Goal: Information Seeking & Learning: Compare options

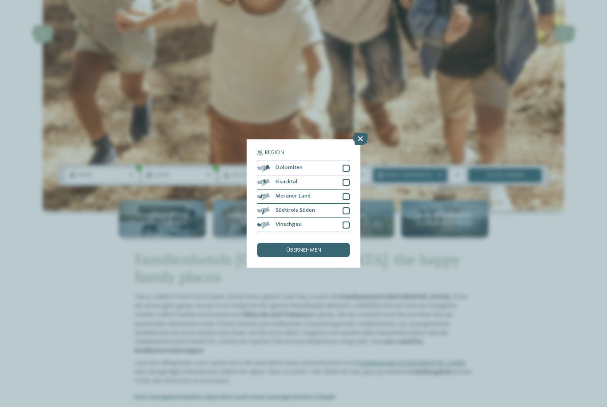
click at [264, 243] on div "übernehmen" at bounding box center [303, 250] width 92 height 14
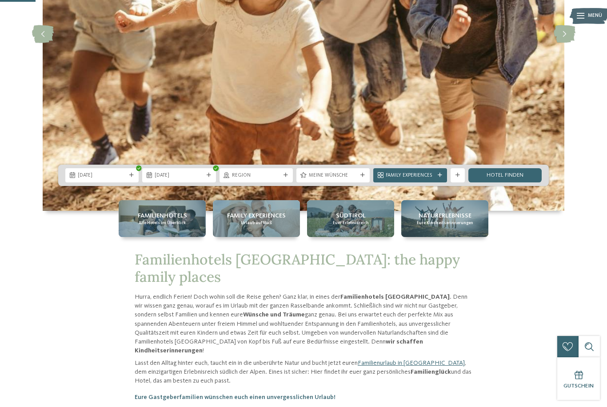
click at [359, 178] on div at bounding box center [362, 175] width 7 height 4
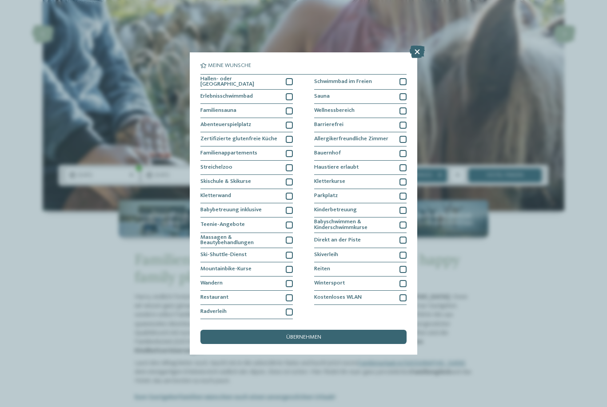
click at [415, 46] on icon at bounding box center [416, 52] width 15 height 12
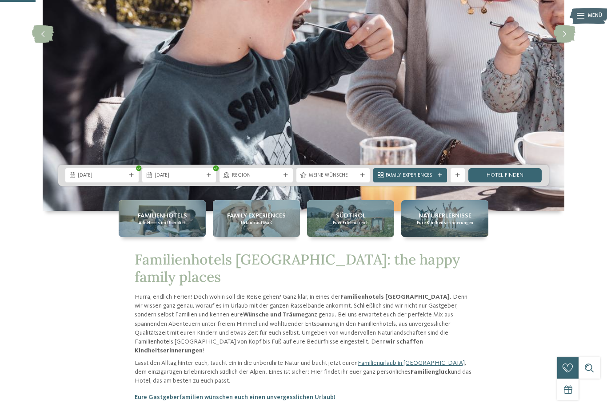
click at [513, 183] on link "Hotel finden" at bounding box center [504, 175] width 73 height 14
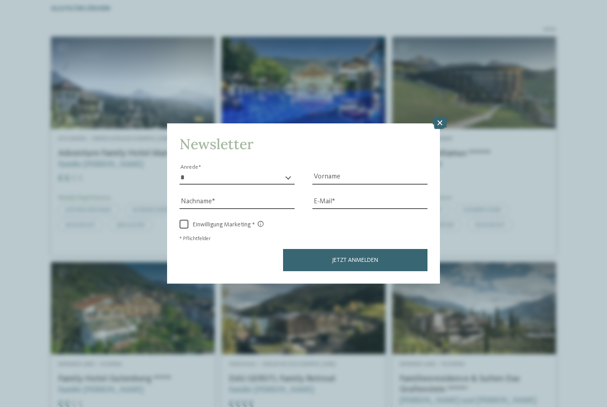
click at [437, 117] on icon at bounding box center [439, 123] width 15 height 12
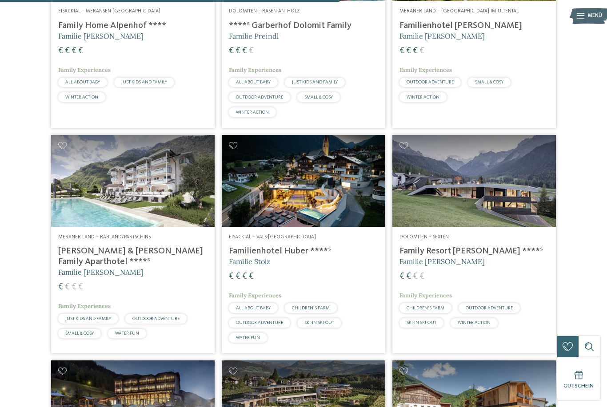
scroll to position [1034, 0]
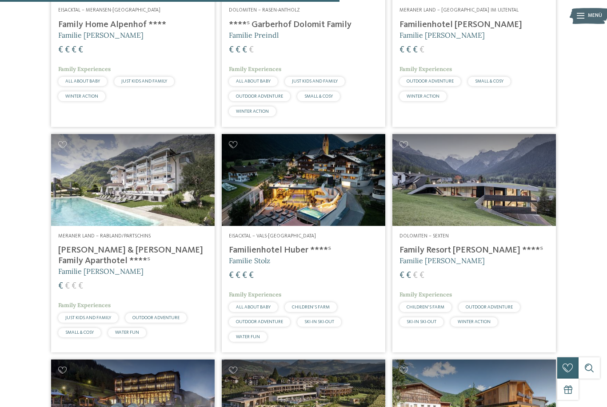
click at [358, 164] on img at bounding box center [303, 180] width 163 height 92
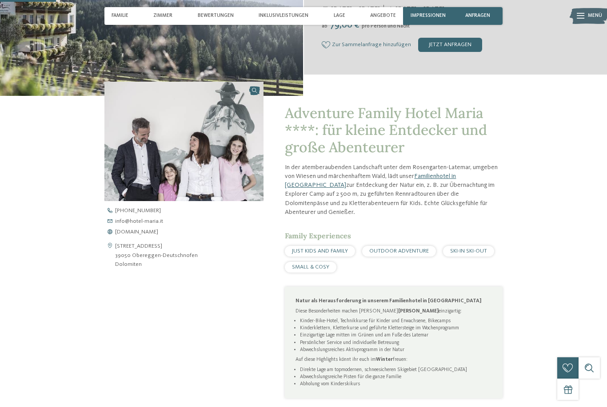
scroll to position [210, 0]
click at [124, 235] on span "www.hotel-maria.it" at bounding box center [136, 232] width 43 height 6
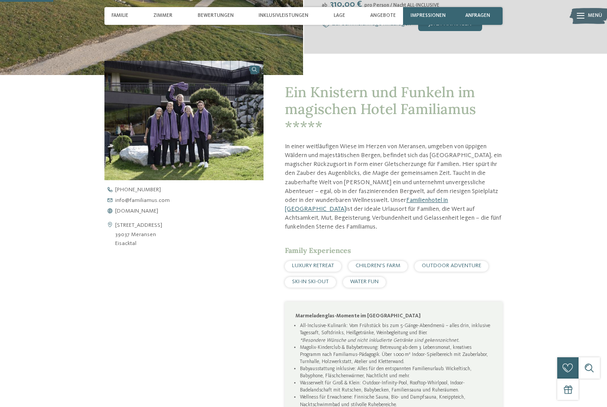
scroll to position [231, 0]
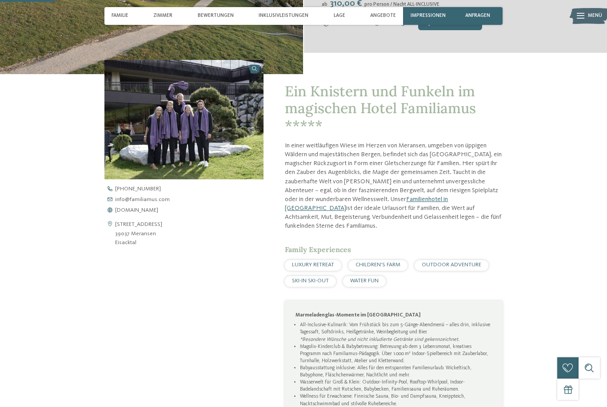
click at [127, 214] on span "www.familiamus.com" at bounding box center [136, 211] width 43 height 6
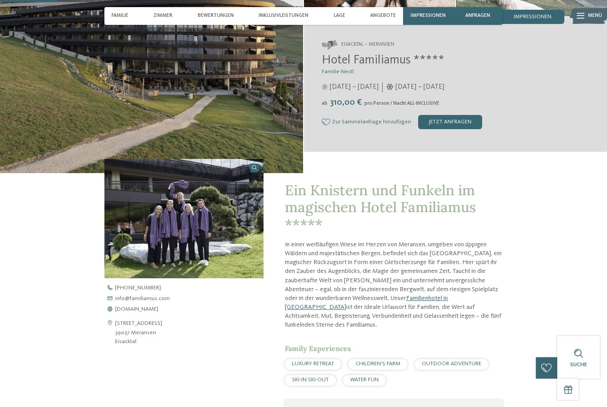
scroll to position [0, 0]
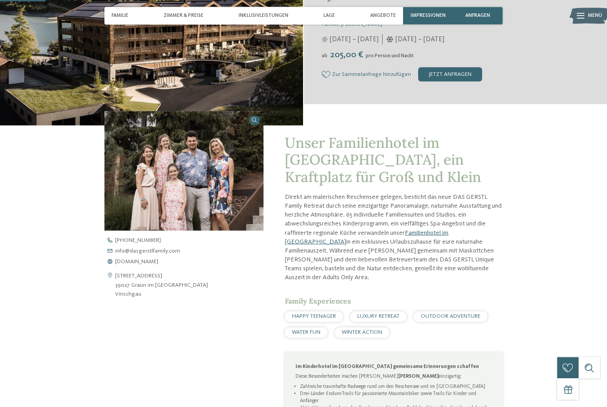
scroll to position [180, 0]
click at [158, 265] on span "www.dasgerstlfamily.com" at bounding box center [136, 262] width 43 height 6
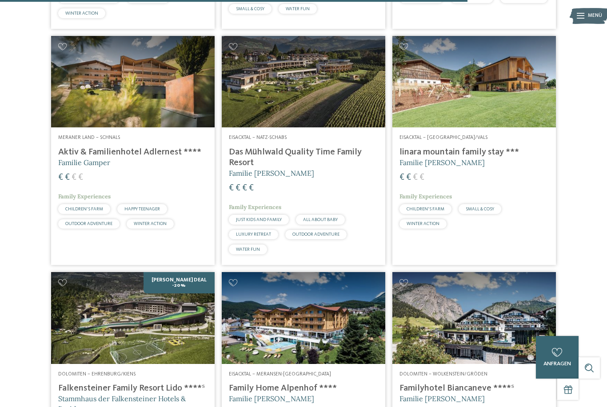
scroll to position [1736, 0]
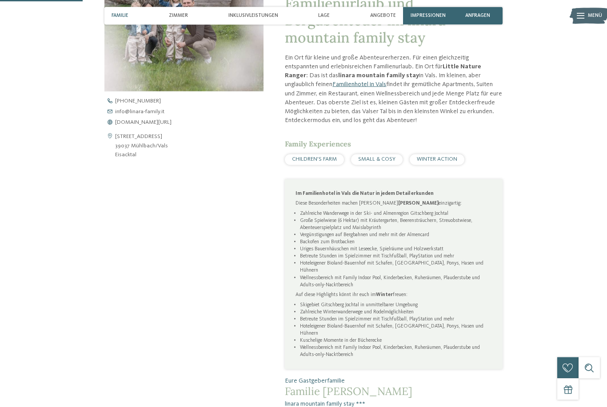
scroll to position [320, 0]
click at [169, 125] on span "www.linara-family.it/de" at bounding box center [143, 122] width 56 height 6
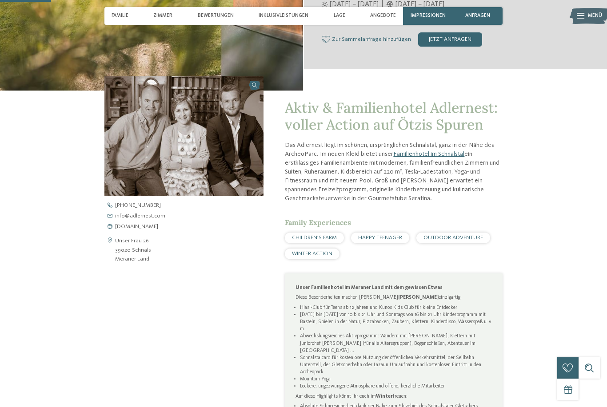
scroll to position [239, 0]
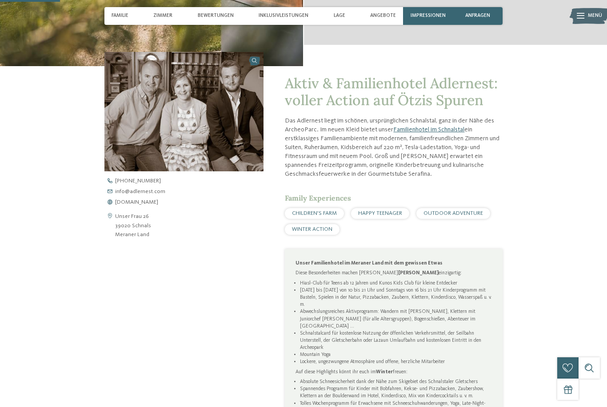
click at [552, 264] on div "zurück zur Hotelübersicht ab" at bounding box center [303, 134] width 607 height 676
click at [123, 206] on span "www.adlernest.com" at bounding box center [136, 203] width 43 height 6
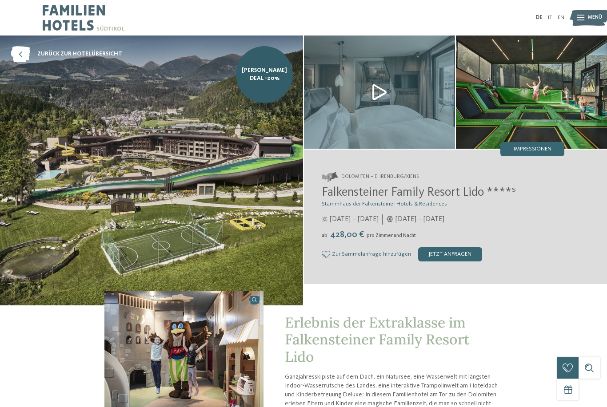
click at [384, 93] on img at bounding box center [379, 92] width 151 height 113
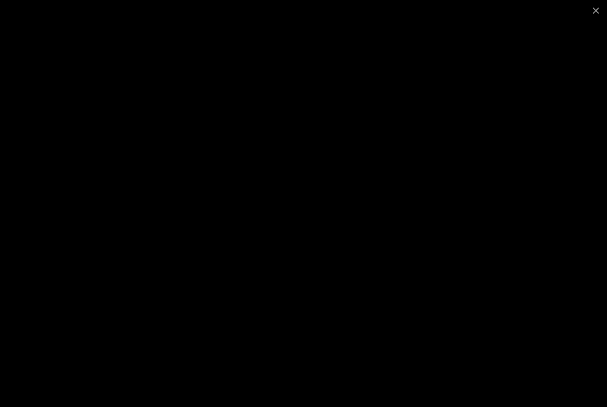
click at [594, 11] on span at bounding box center [595, 10] width 22 height 21
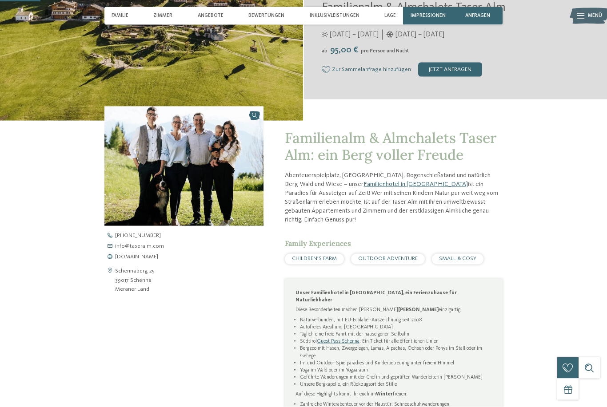
scroll to position [189, 0]
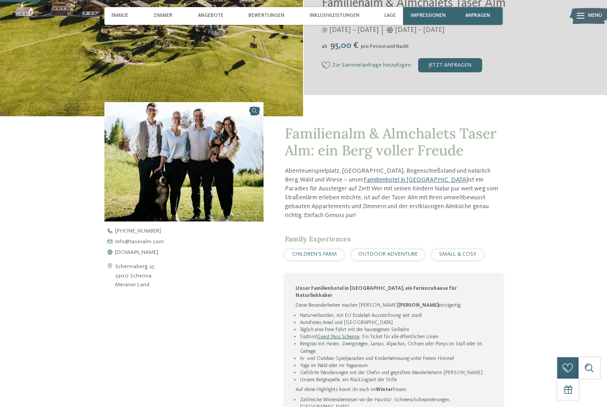
click at [130, 256] on span "[DOMAIN_NAME]" at bounding box center [136, 253] width 43 height 6
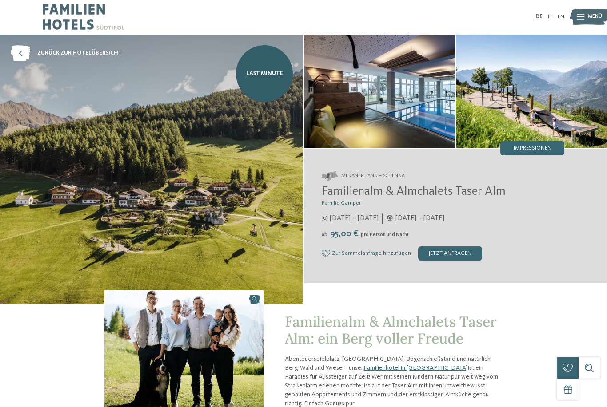
scroll to position [0, 0]
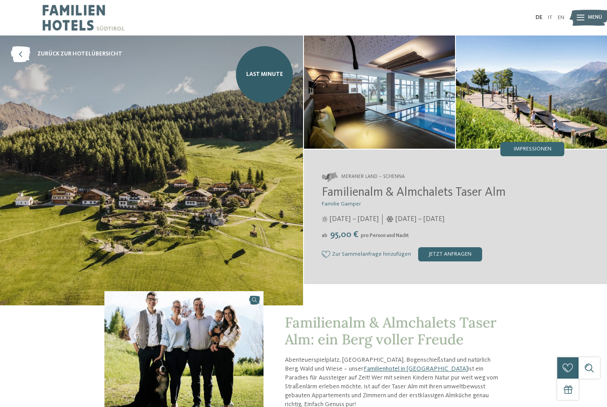
click at [382, 104] on img at bounding box center [379, 92] width 151 height 113
click at [404, 104] on img at bounding box center [379, 92] width 151 height 113
click at [548, 151] on span "Impressionen" at bounding box center [532, 150] width 38 height 6
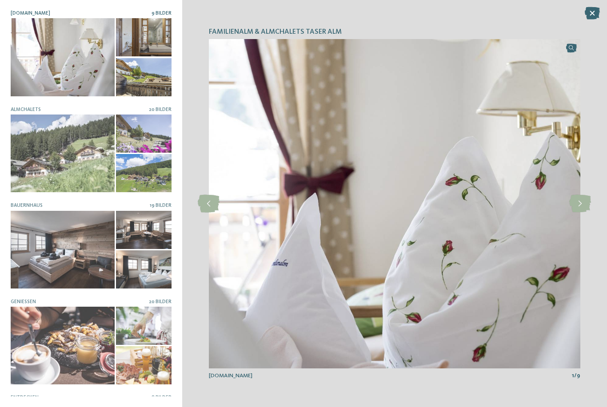
click at [580, 210] on icon at bounding box center [580, 204] width 22 height 18
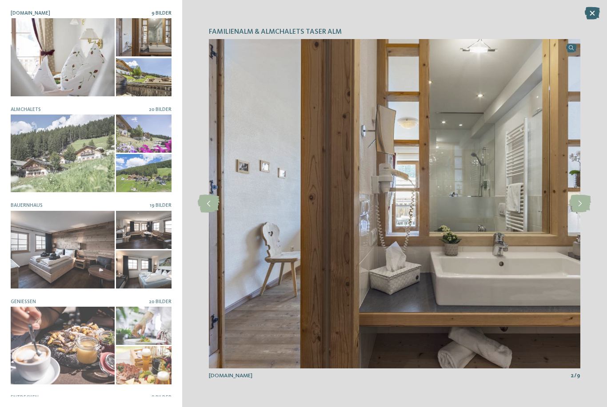
click at [578, 207] on icon at bounding box center [580, 204] width 22 height 18
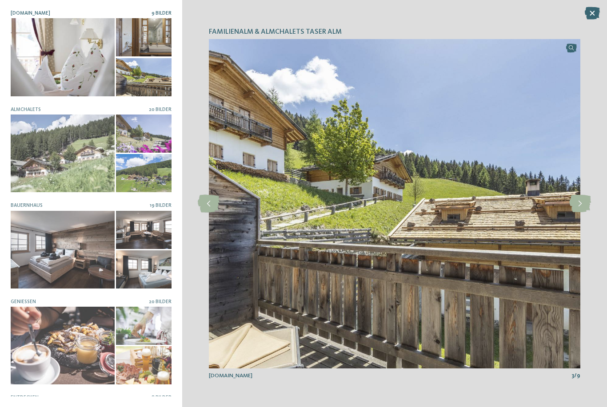
click at [578, 205] on icon at bounding box center [580, 204] width 22 height 18
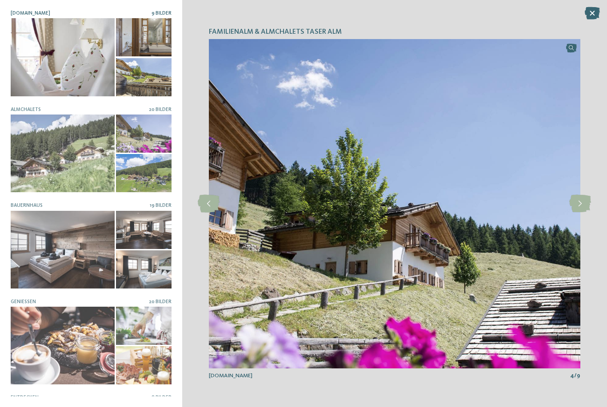
click at [577, 204] on icon at bounding box center [580, 204] width 22 height 18
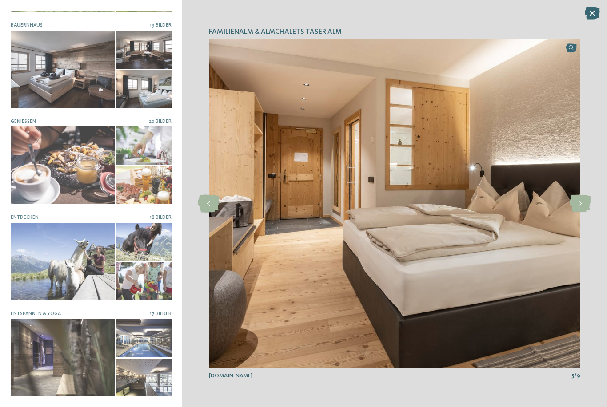
scroll to position [179, 0]
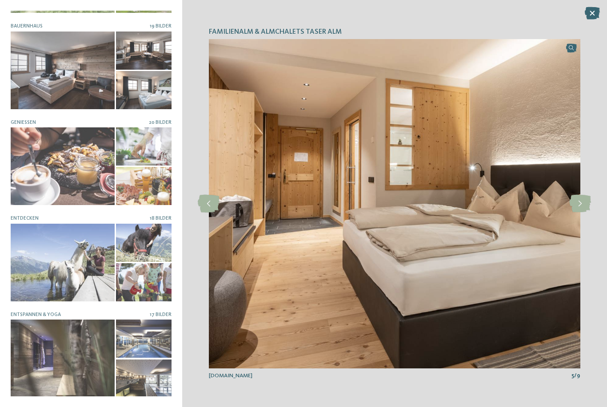
click at [47, 354] on div at bounding box center [63, 359] width 104 height 78
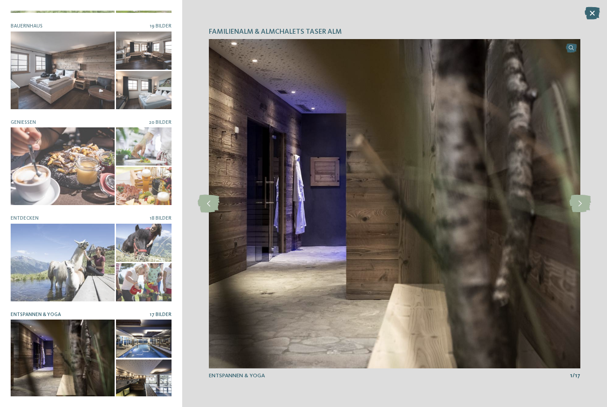
click at [579, 206] on icon at bounding box center [580, 204] width 22 height 18
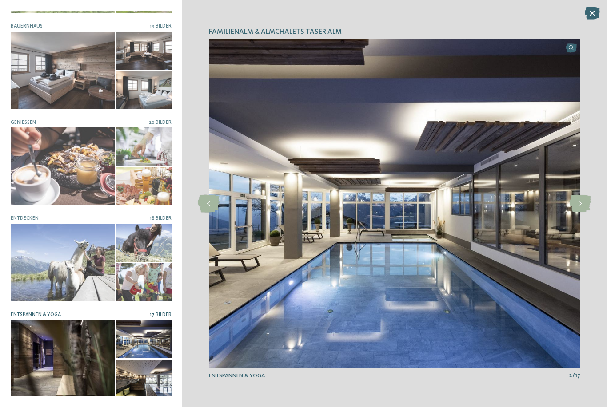
click at [580, 204] on icon at bounding box center [580, 204] width 22 height 18
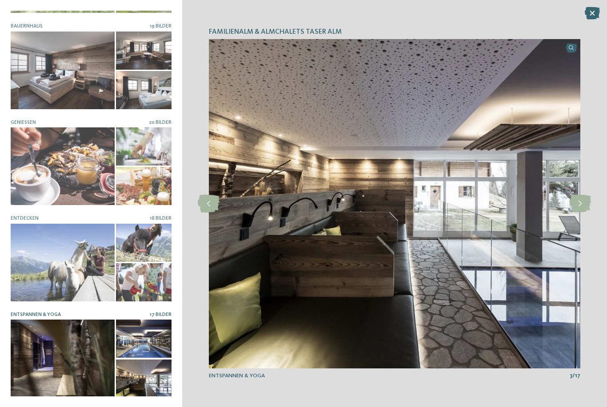
click at [580, 205] on icon at bounding box center [580, 204] width 22 height 18
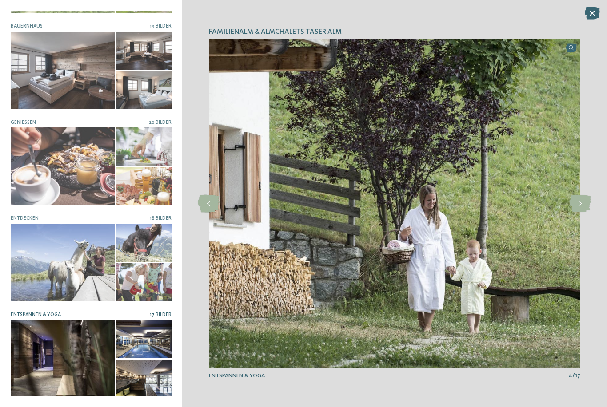
click at [581, 206] on icon at bounding box center [580, 204] width 22 height 18
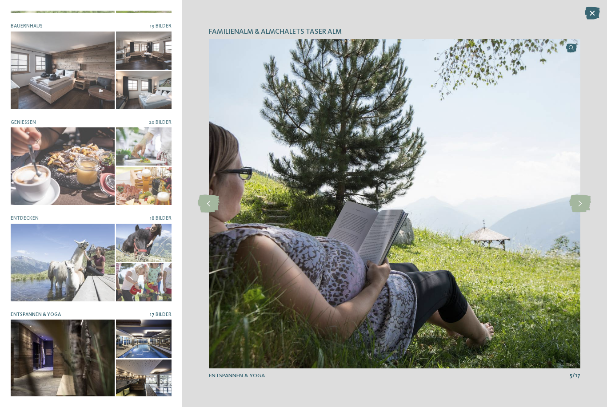
click at [578, 204] on icon at bounding box center [580, 204] width 22 height 18
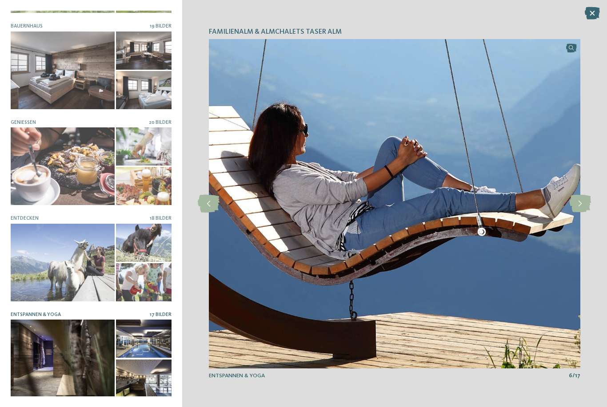
click at [580, 208] on icon at bounding box center [580, 204] width 22 height 18
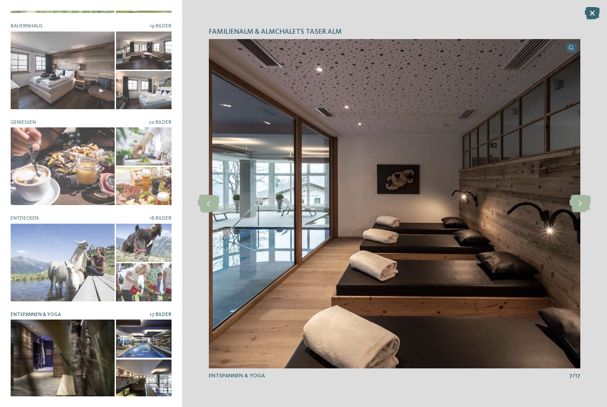
click at [580, 207] on icon at bounding box center [580, 204] width 22 height 18
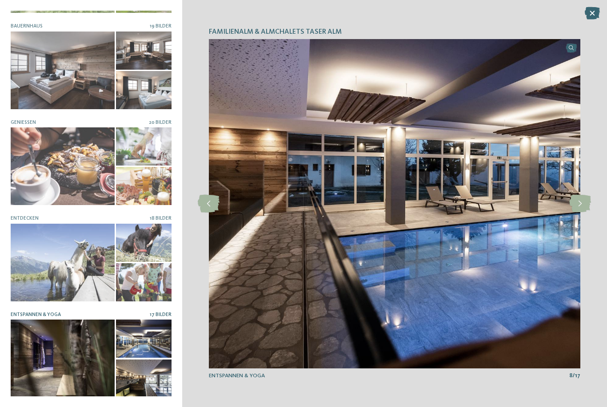
click at [580, 207] on icon at bounding box center [580, 204] width 22 height 18
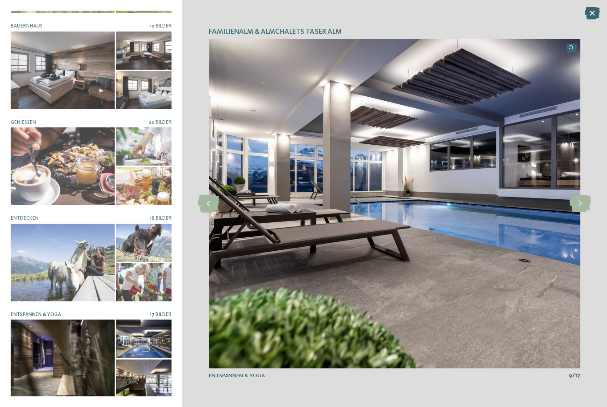
click at [580, 207] on icon at bounding box center [580, 204] width 22 height 18
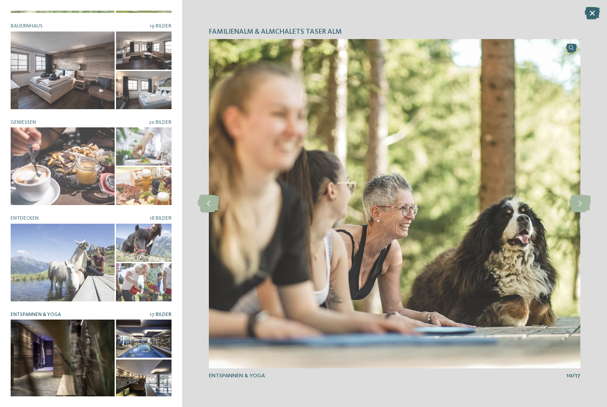
click at [580, 207] on icon at bounding box center [580, 204] width 22 height 18
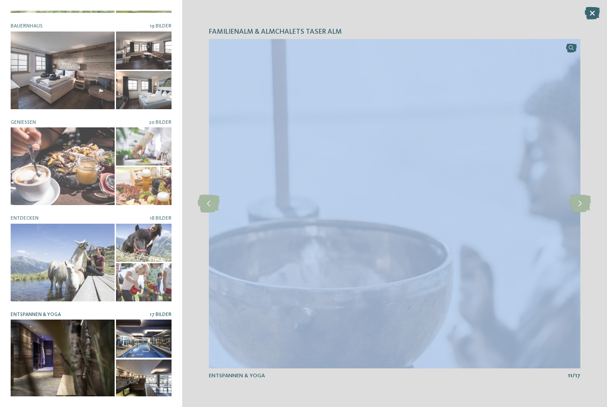
click at [580, 207] on icon at bounding box center [580, 204] width 22 height 18
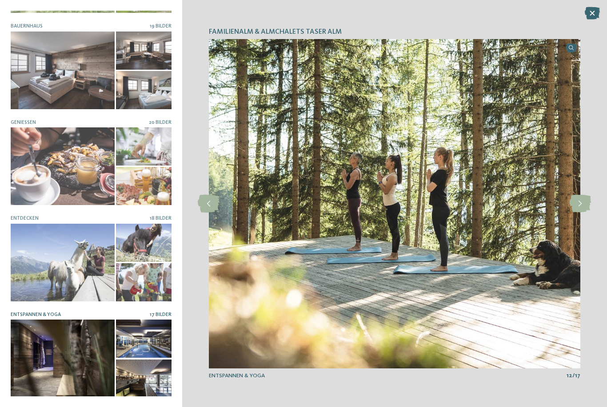
click at [580, 207] on icon at bounding box center [580, 204] width 22 height 18
